Goal: Information Seeking & Learning: Learn about a topic

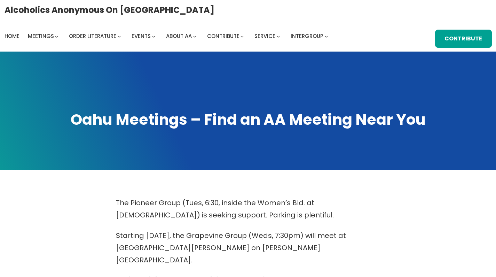
scroll to position [236, 0]
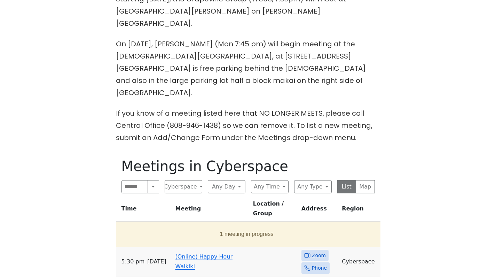
click at [315, 251] on span "Zoom" at bounding box center [319, 255] width 14 height 9
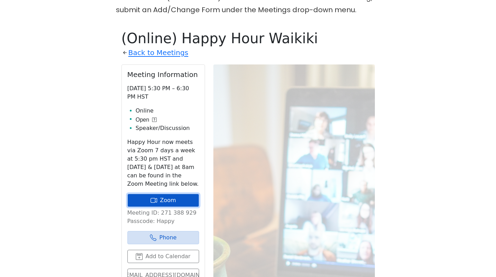
click at [162, 193] on link "Zoom" at bounding box center [163, 199] width 72 height 13
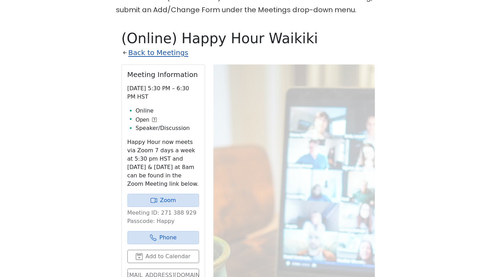
click at [164, 47] on link "Back to Meetings" at bounding box center [158, 53] width 60 height 12
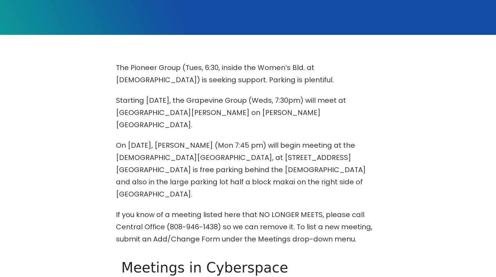
scroll to position [136, 0]
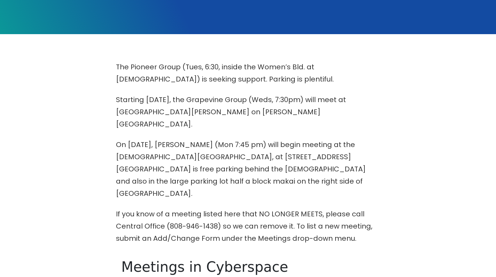
scroll to position [364, 0]
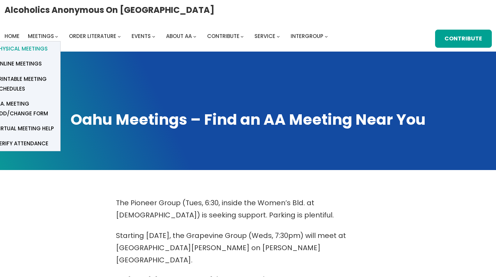
click at [48, 44] on span "Physical Meetings" at bounding box center [22, 49] width 52 height 10
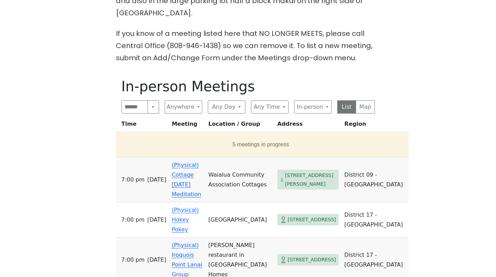
scroll to position [317, 0]
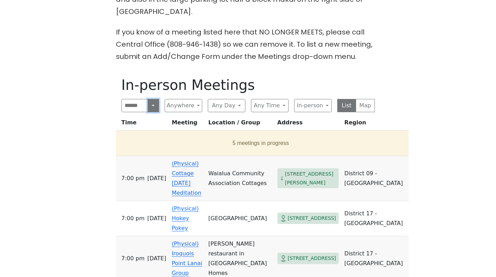
click at [153, 99] on button "Search" at bounding box center [153, 105] width 11 height 13
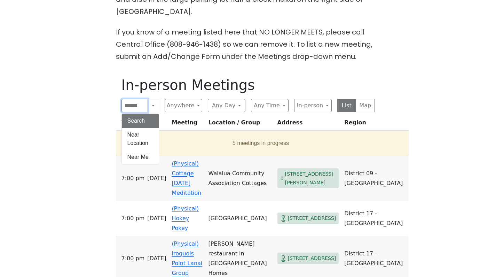
click at [137, 99] on input "Search" at bounding box center [134, 105] width 27 height 13
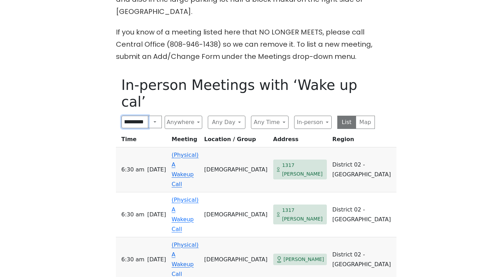
scroll to position [0, 12]
click input "submit" at bounding box center [0, 0] width 0 height 0
click at [154, 115] on button "Search" at bounding box center [155, 121] width 14 height 13
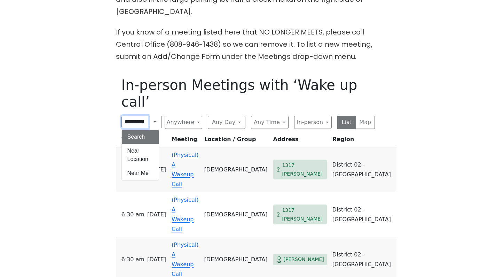
click at [142, 115] on input "**********" at bounding box center [134, 121] width 27 height 13
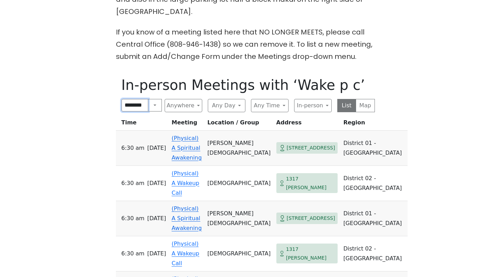
scroll to position [0, 0]
type input "*"
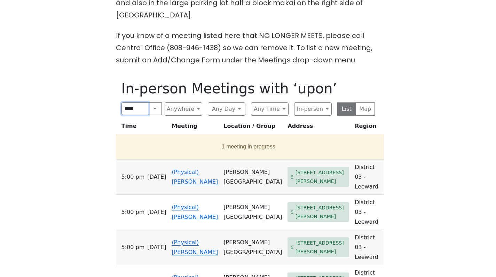
scroll to position [184, 0]
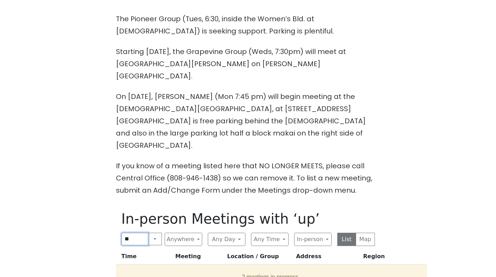
type input "*"
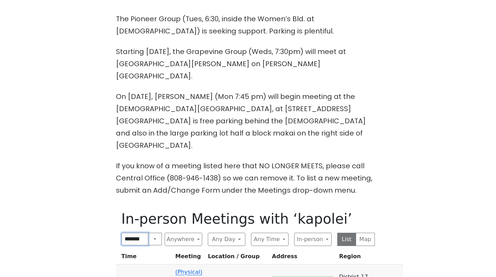
click input "submit" at bounding box center [0, 0] width 0 height 0
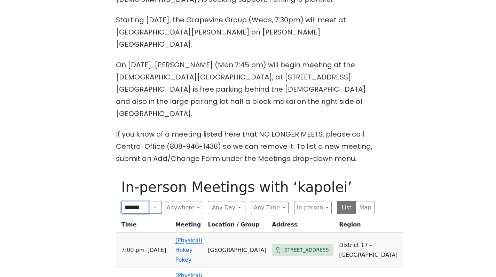
scroll to position [189, 0]
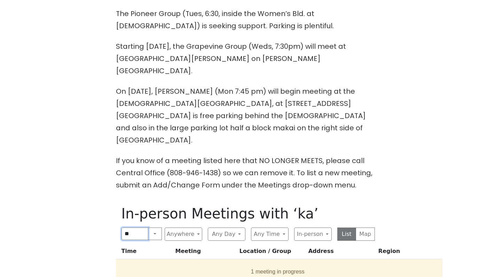
type input "*"
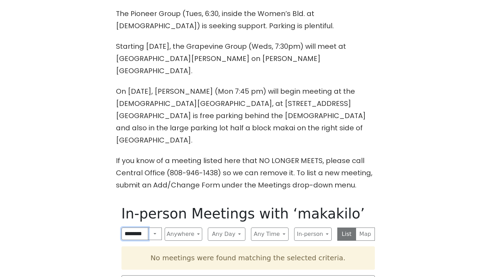
scroll to position [0, 2]
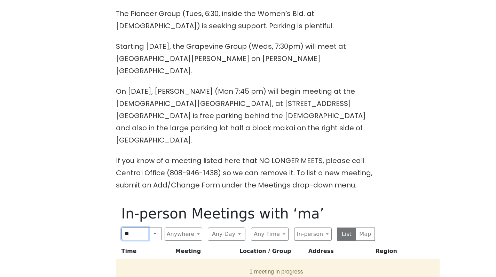
type input "*"
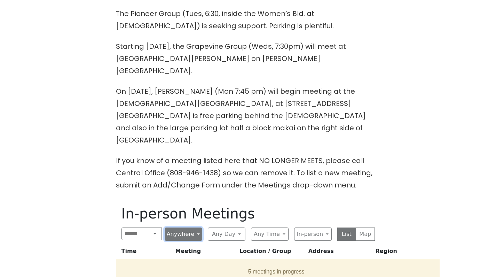
click at [193, 227] on button "Anywhere" at bounding box center [184, 233] width 38 height 13
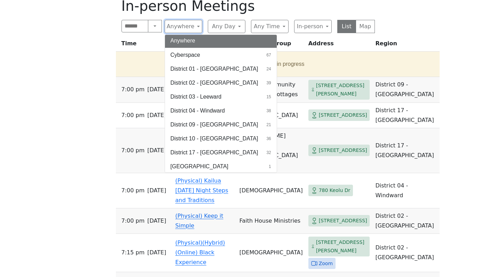
scroll to position [398, 0]
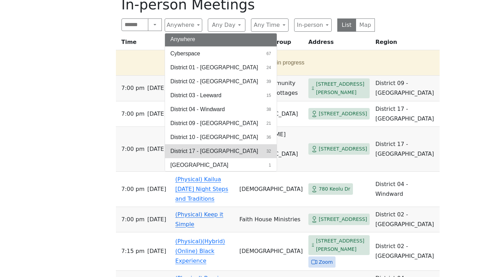
click at [223, 144] on button "District 17 - [GEOGRAPHIC_DATA] 32" at bounding box center [221, 151] width 112 height 14
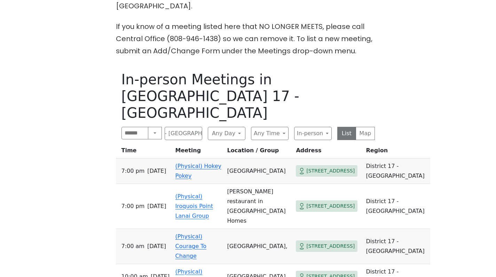
scroll to position [323, 0]
click at [199, 126] on button "District 17 - [GEOGRAPHIC_DATA]" at bounding box center [184, 132] width 38 height 13
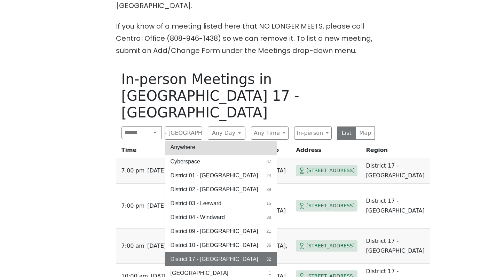
click at [197, 140] on button "Anywhere" at bounding box center [221, 147] width 112 height 14
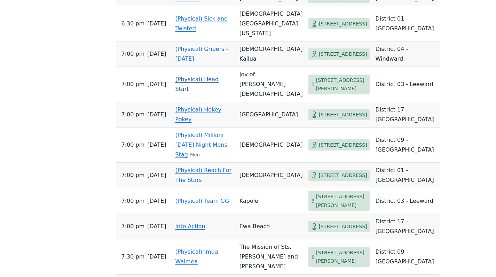
scroll to position [1255, 0]
click at [191, 93] on link "(Physical) Head Start" at bounding box center [196, 84] width 43 height 16
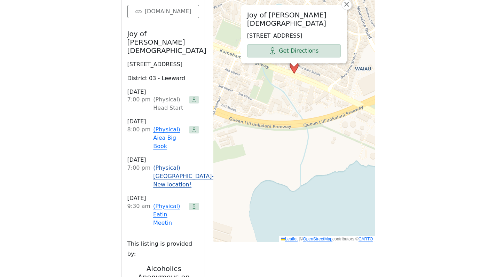
scroll to position [535, 0]
click at [166, 201] on link "(Physical) Eatin Meetin" at bounding box center [169, 213] width 33 height 25
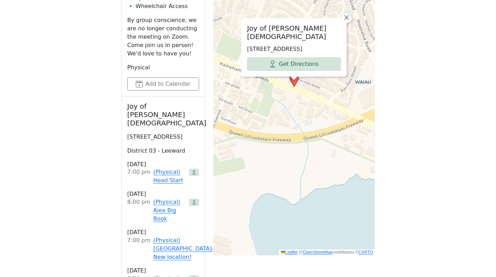
scroll to position [518, 0]
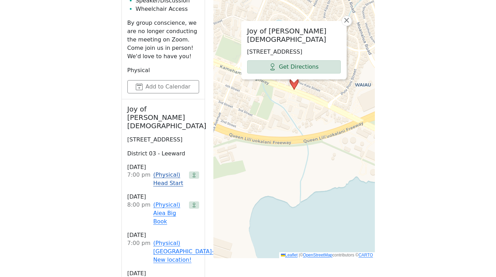
click at [168, 170] on link "(Physical) Head Start" at bounding box center [169, 178] width 33 height 17
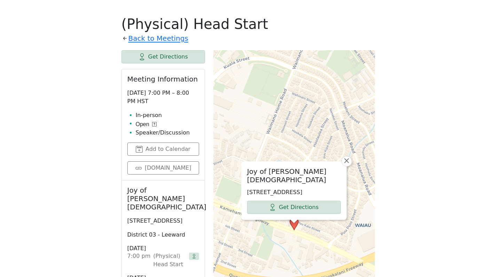
scroll to position [378, 0]
click at [146, 32] on link "Back to Meetings" at bounding box center [158, 38] width 60 height 12
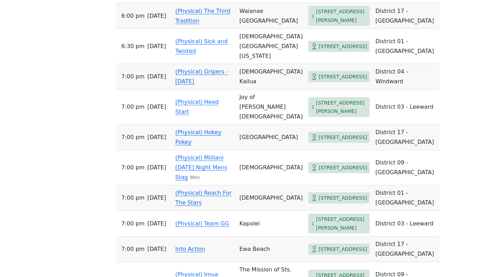
scroll to position [1234, 0]
